Goal: Check status: Check status

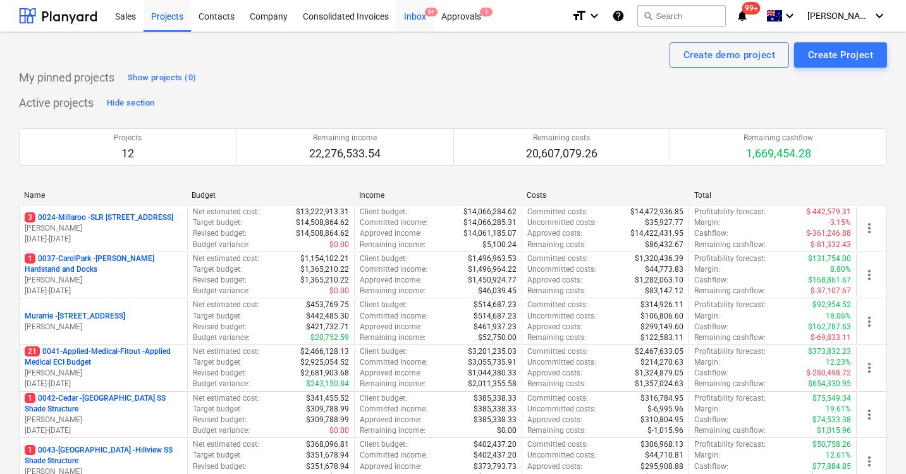
click at [414, 12] on div "Inbox 9+" at bounding box center [415, 15] width 37 height 32
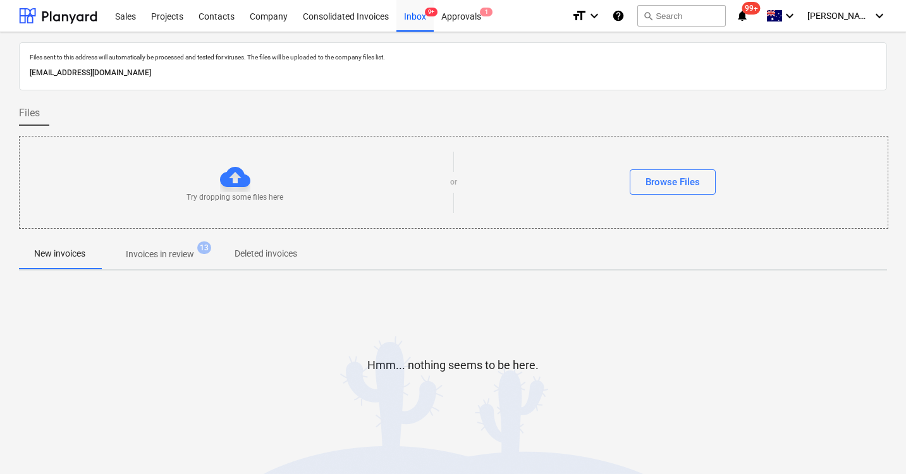
click at [154, 252] on p "Invoices in review" at bounding box center [160, 254] width 68 height 13
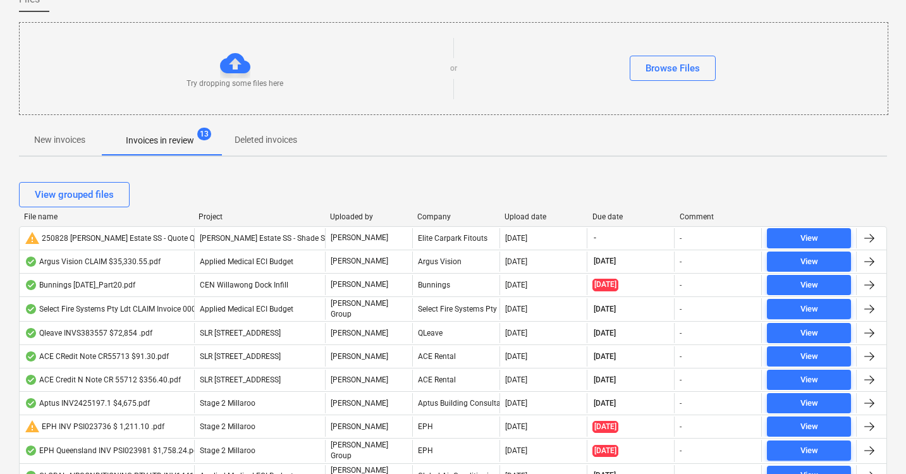
scroll to position [116, 0]
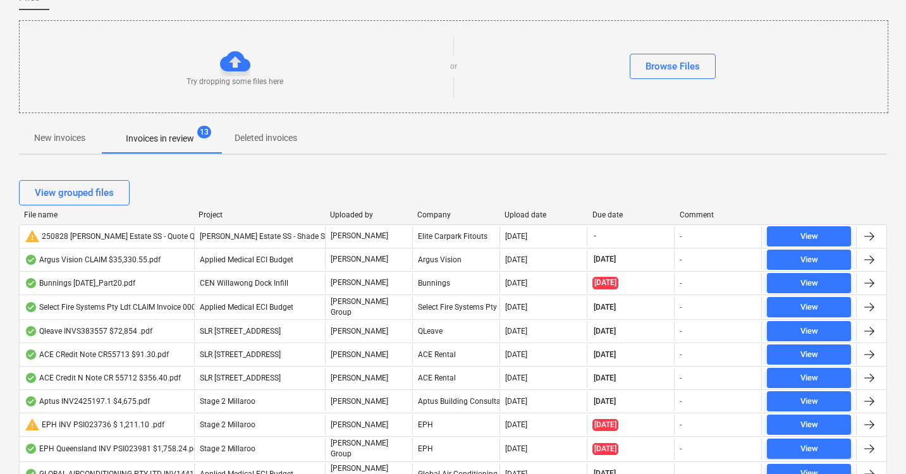
click at [528, 213] on div "Upload date" at bounding box center [543, 215] width 77 height 9
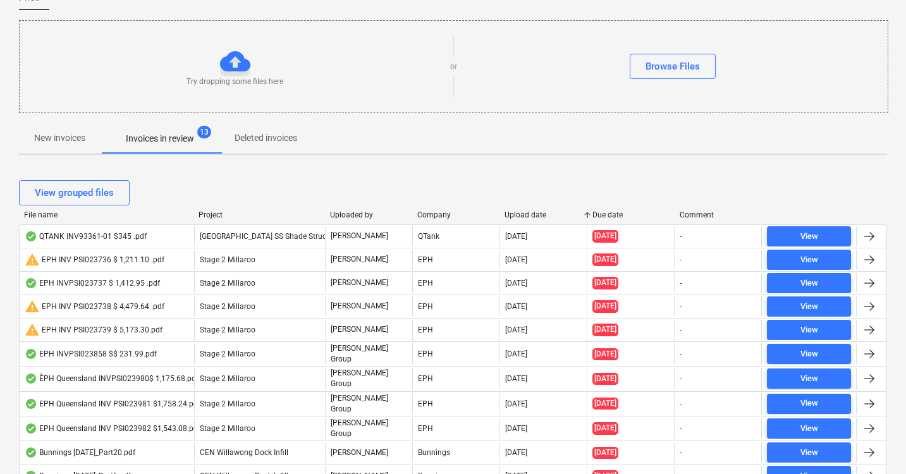
click at [528, 213] on div "Upload date" at bounding box center [543, 215] width 77 height 9
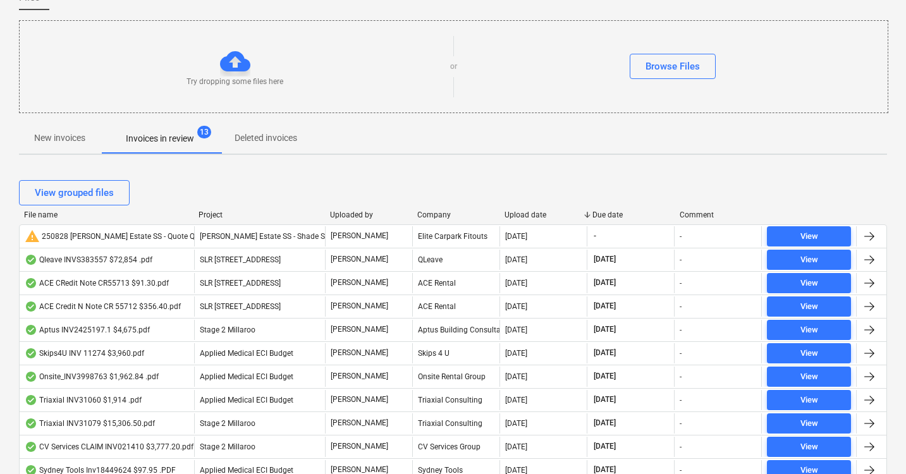
click at [608, 214] on div "Due date" at bounding box center [631, 215] width 77 height 9
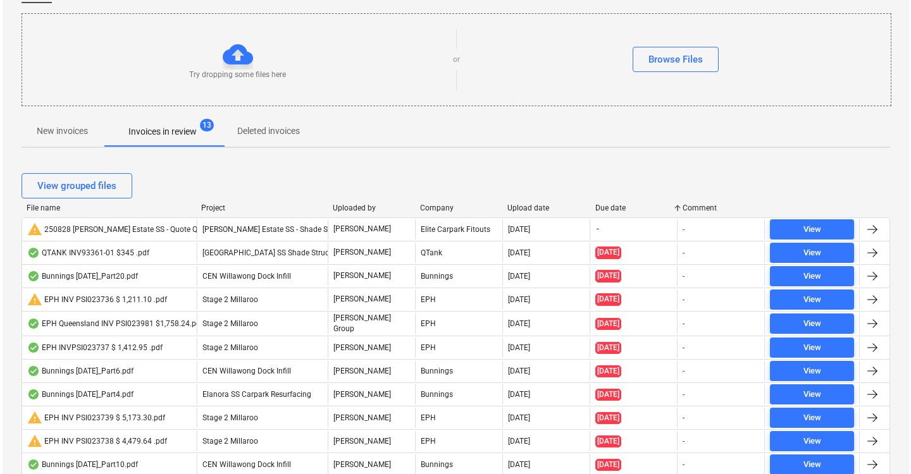
scroll to position [0, 0]
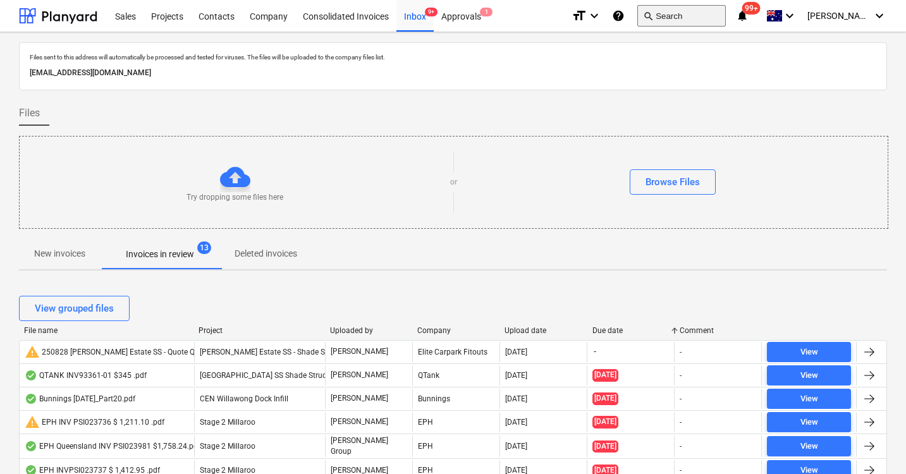
click at [683, 14] on button "search Search" at bounding box center [682, 16] width 89 height 22
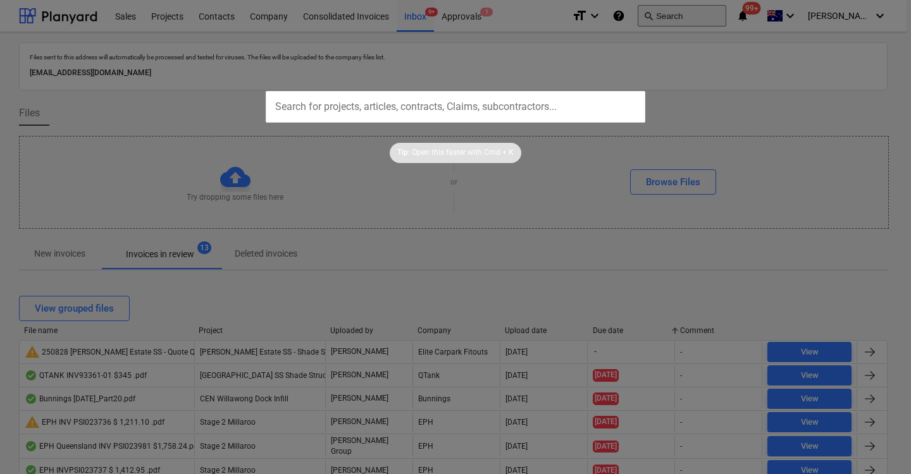
type input "a"
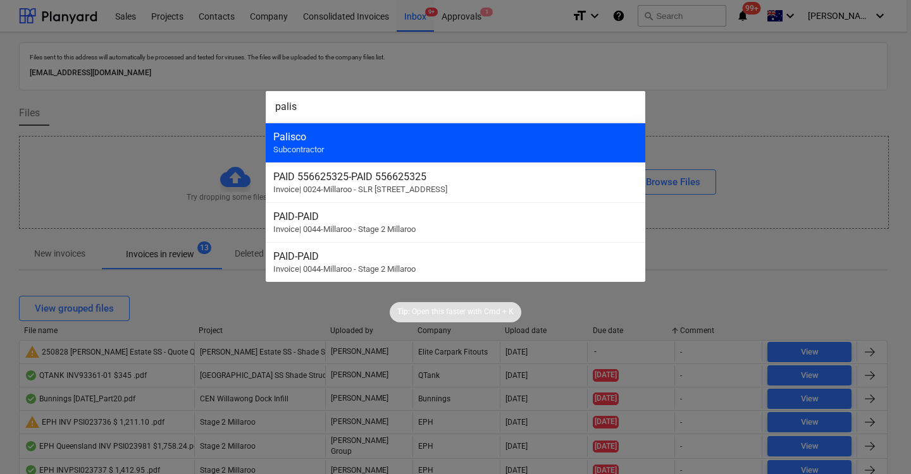
type input "palis"
click at [438, 152] on div "Palisco Subcontractor" at bounding box center [455, 143] width 379 height 40
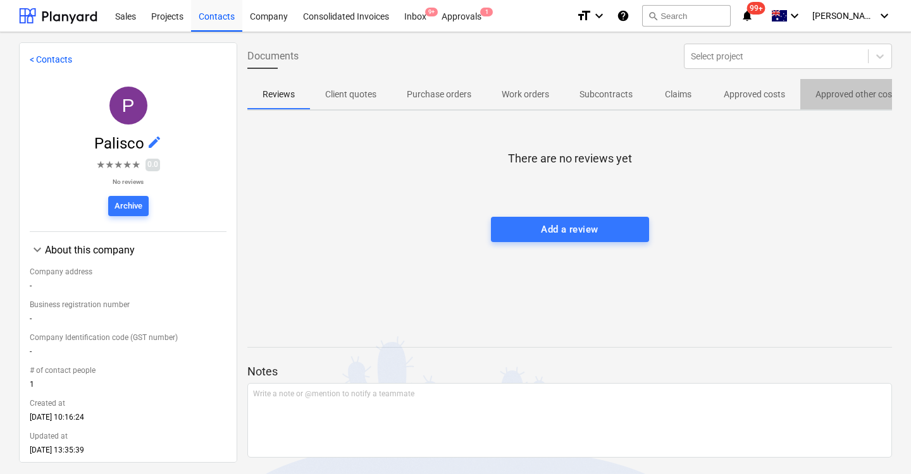
click at [824, 102] on span "Approved other costs" at bounding box center [857, 94] width 114 height 21
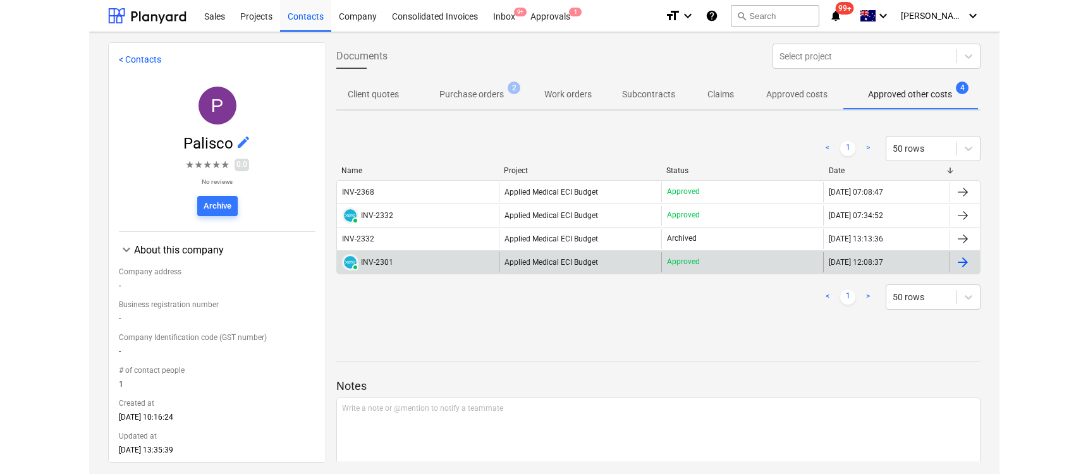
scroll to position [0, 68]
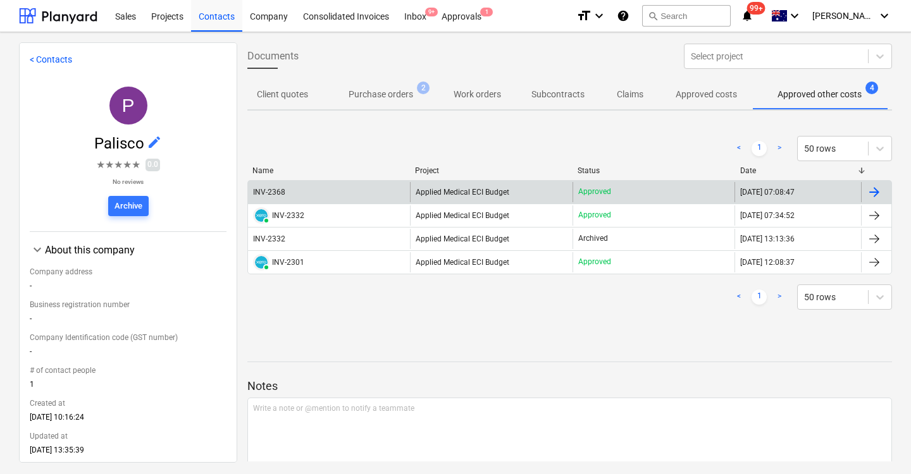
click at [278, 194] on div "INV-2368" at bounding box center [269, 192] width 32 height 9
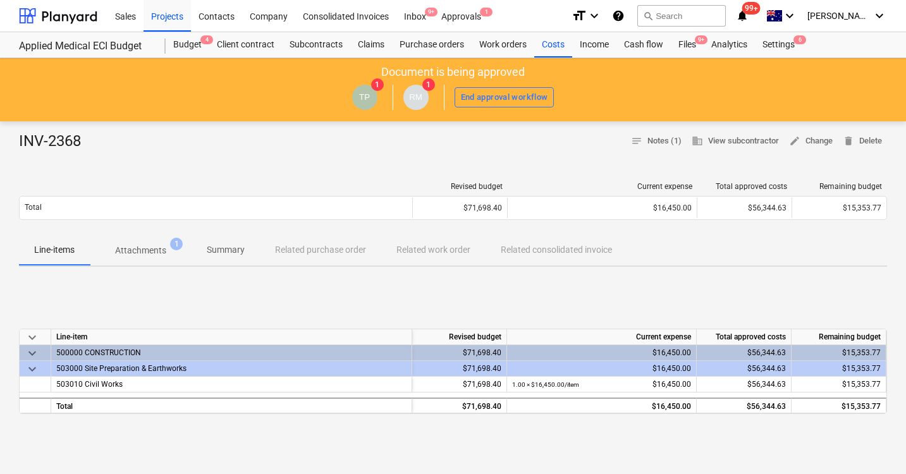
click at [151, 252] on p "Attachments" at bounding box center [140, 250] width 51 height 13
